Goal: Find specific page/section: Find specific page/section

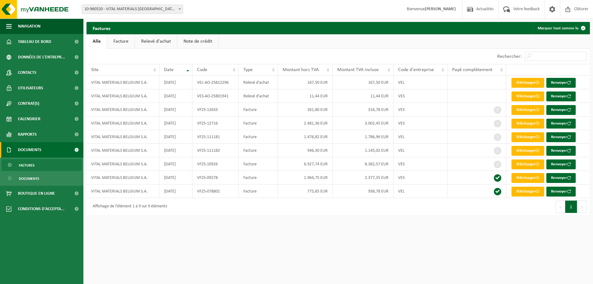
click at [161, 42] on link "Relevé d'achat" at bounding box center [156, 41] width 42 height 14
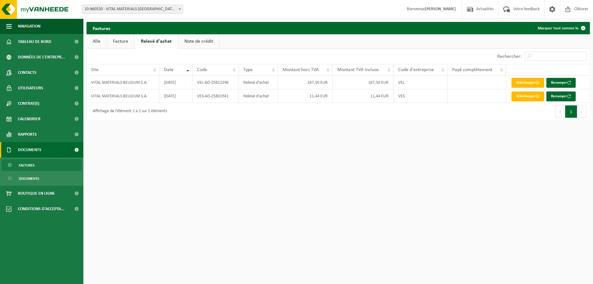
click at [179, 41] on link "Note de crédit" at bounding box center [198, 41] width 41 height 14
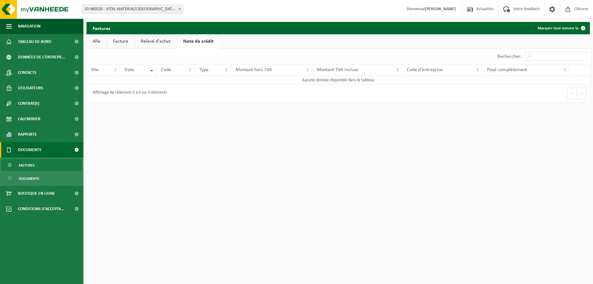
click at [130, 41] on link "Facture" at bounding box center [120, 41] width 27 height 14
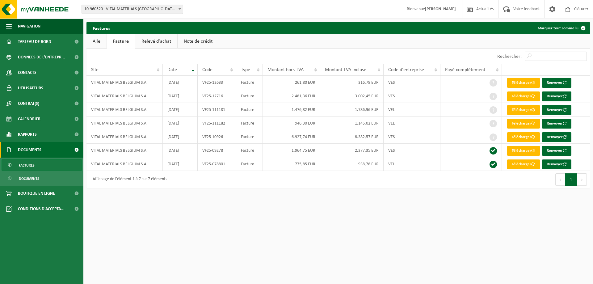
click at [23, 162] on span "Factures" at bounding box center [27, 165] width 16 height 12
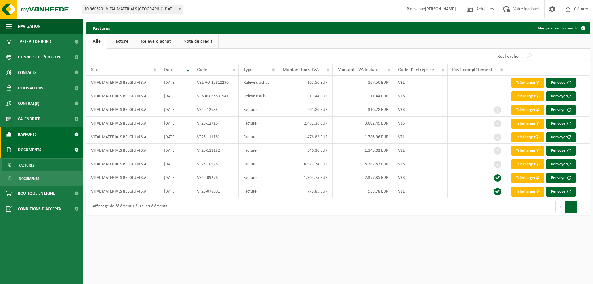
click at [36, 134] on span "Rapports" at bounding box center [27, 134] width 19 height 15
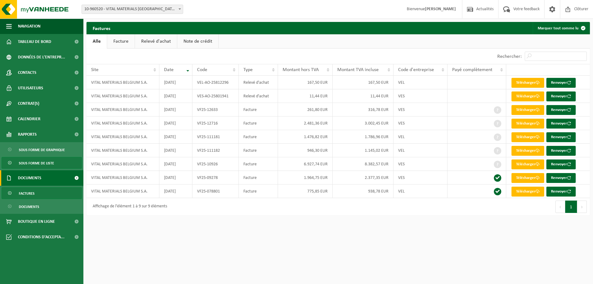
click at [34, 160] on span "Sous forme de liste" at bounding box center [36, 163] width 35 height 12
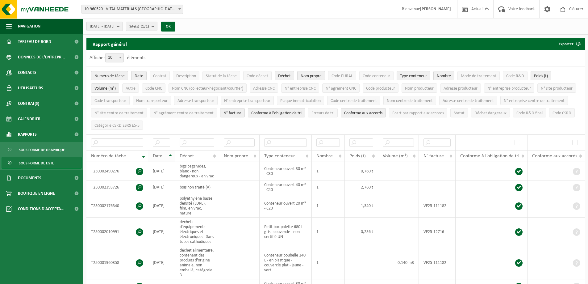
click at [169, 153] on th "Date" at bounding box center [161, 156] width 27 height 12
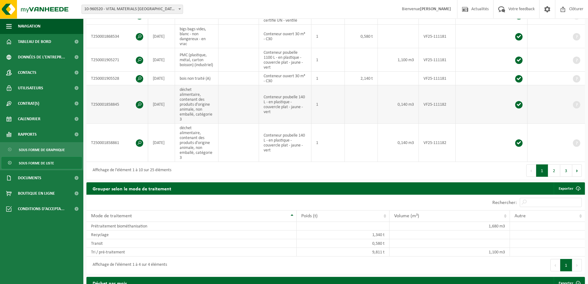
scroll to position [247, 0]
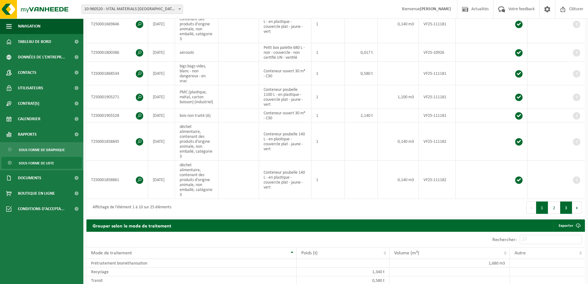
click at [571, 201] on button "3" at bounding box center [566, 207] width 12 height 12
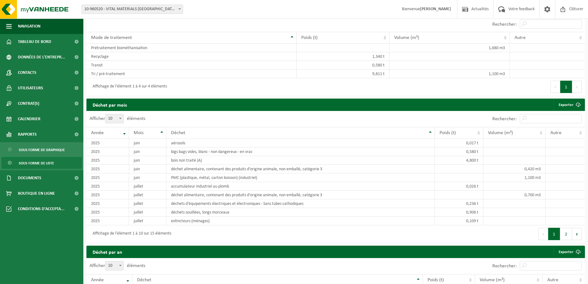
scroll to position [340, 0]
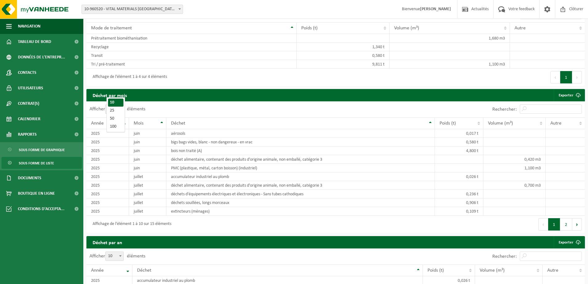
click at [124, 105] on span at bounding box center [120, 109] width 6 height 8
click at [124, 104] on select "10 25 50 100" at bounding box center [116, 104] width 19 height 0
click at [124, 105] on span at bounding box center [120, 109] width 6 height 8
click at [124, 104] on select "10 25 50 100" at bounding box center [116, 104] width 19 height 0
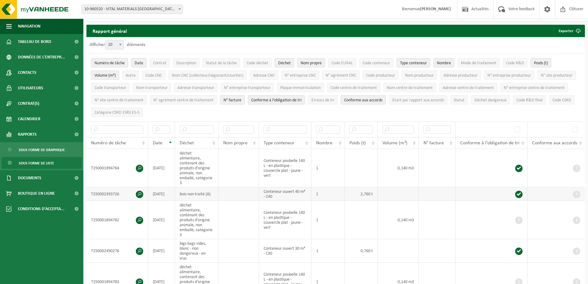
scroll to position [0, 0]
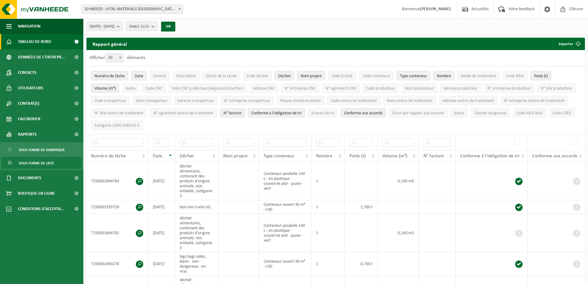
click at [36, 40] on span "Tableau de bord" at bounding box center [34, 41] width 33 height 15
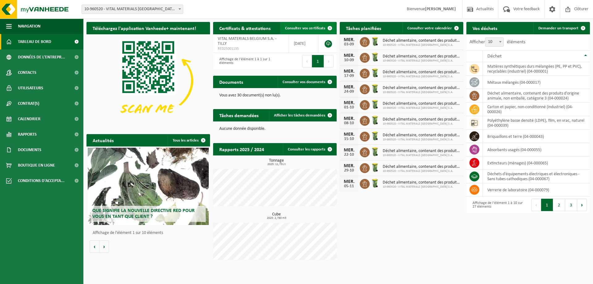
click at [310, 31] on link "Consulter vos certificats" at bounding box center [308, 28] width 56 height 12
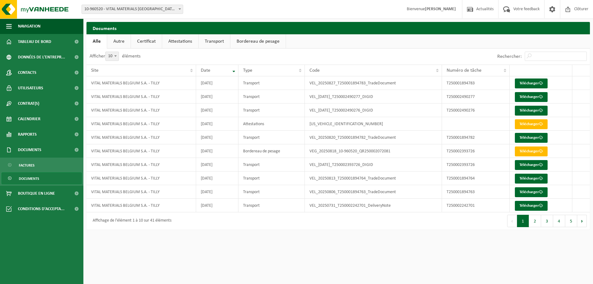
click at [189, 41] on link "Attestations" at bounding box center [180, 41] width 36 height 14
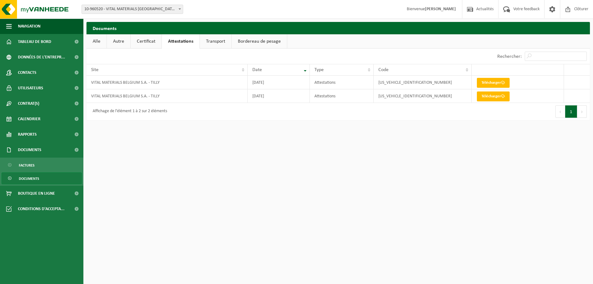
click at [152, 39] on link "Certificat" at bounding box center [146, 41] width 31 height 14
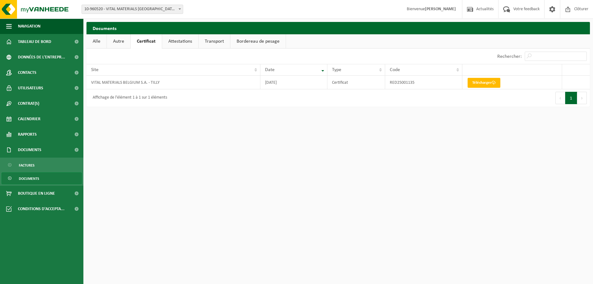
click at [220, 40] on link "Transport" at bounding box center [214, 41] width 31 height 14
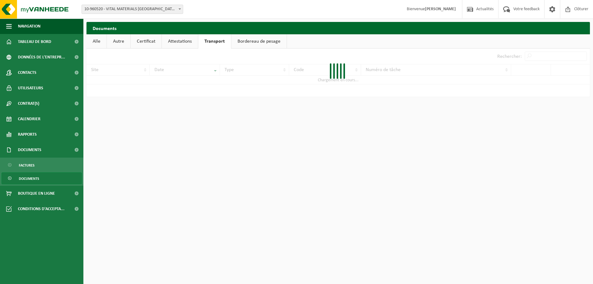
click at [252, 38] on link "Bordereau de pesage" at bounding box center [258, 41] width 55 height 14
